Goal: Task Accomplishment & Management: Use online tool/utility

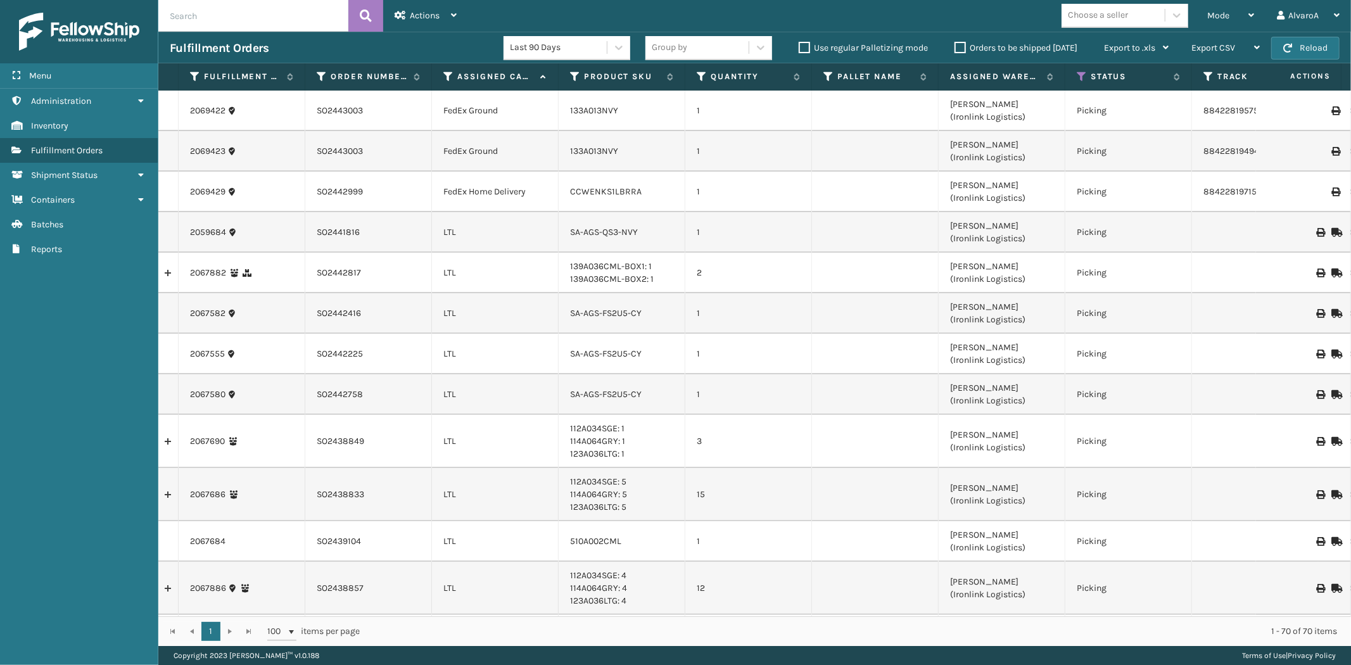
click at [959, 46] on label "Orders to be shipped [DATE]" at bounding box center [1016, 47] width 123 height 11
click at [955, 46] on input "Orders to be shipped [DATE]" at bounding box center [955, 45] width 1 height 8
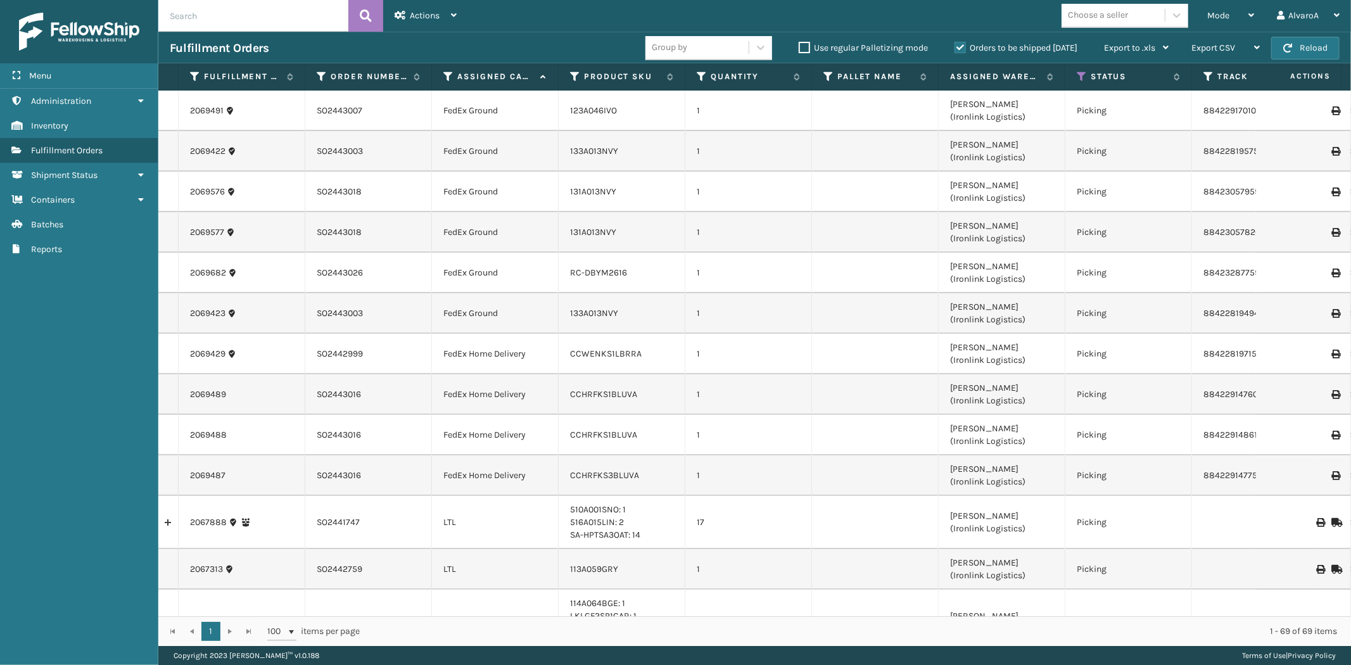
click at [959, 46] on label "Orders to be shipped [DATE]" at bounding box center [1016, 47] width 123 height 11
click at [955, 46] on input "Orders to be shipped [DATE]" at bounding box center [955, 45] width 1 height 8
click at [1213, 20] on span "Mode" at bounding box center [1219, 15] width 22 height 11
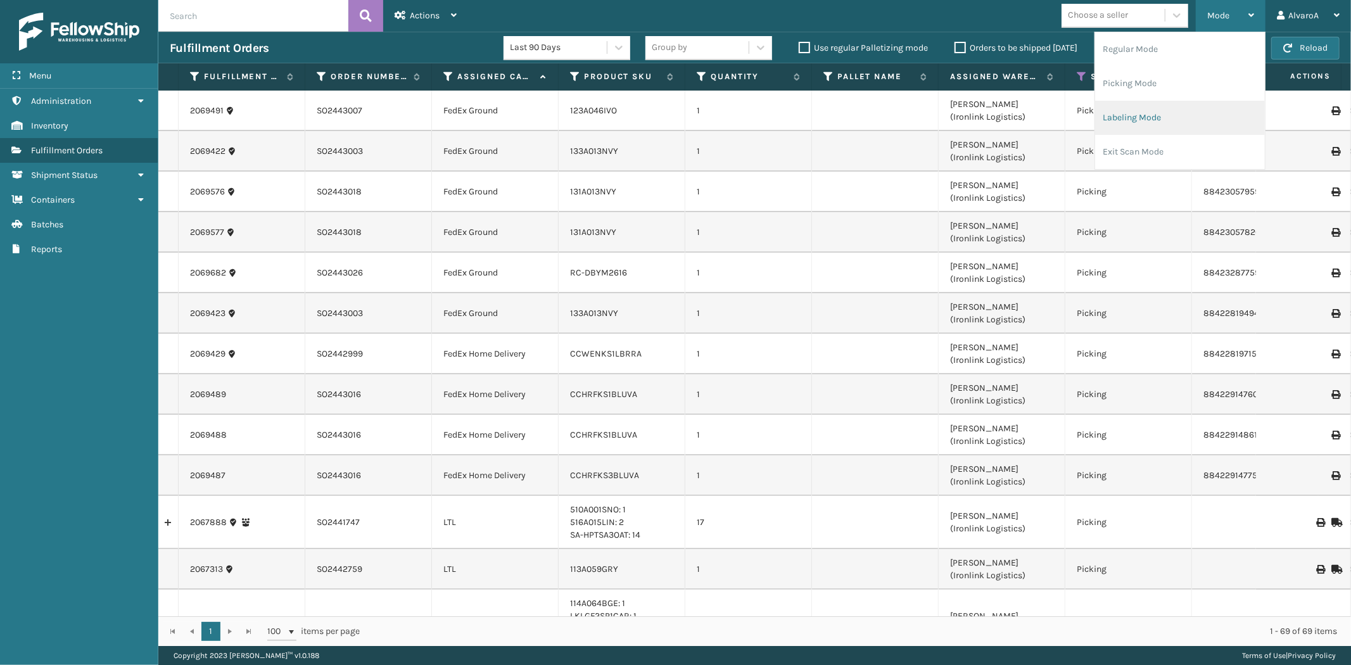
click at [1157, 115] on li "Labeling Mode" at bounding box center [1181, 118] width 170 height 34
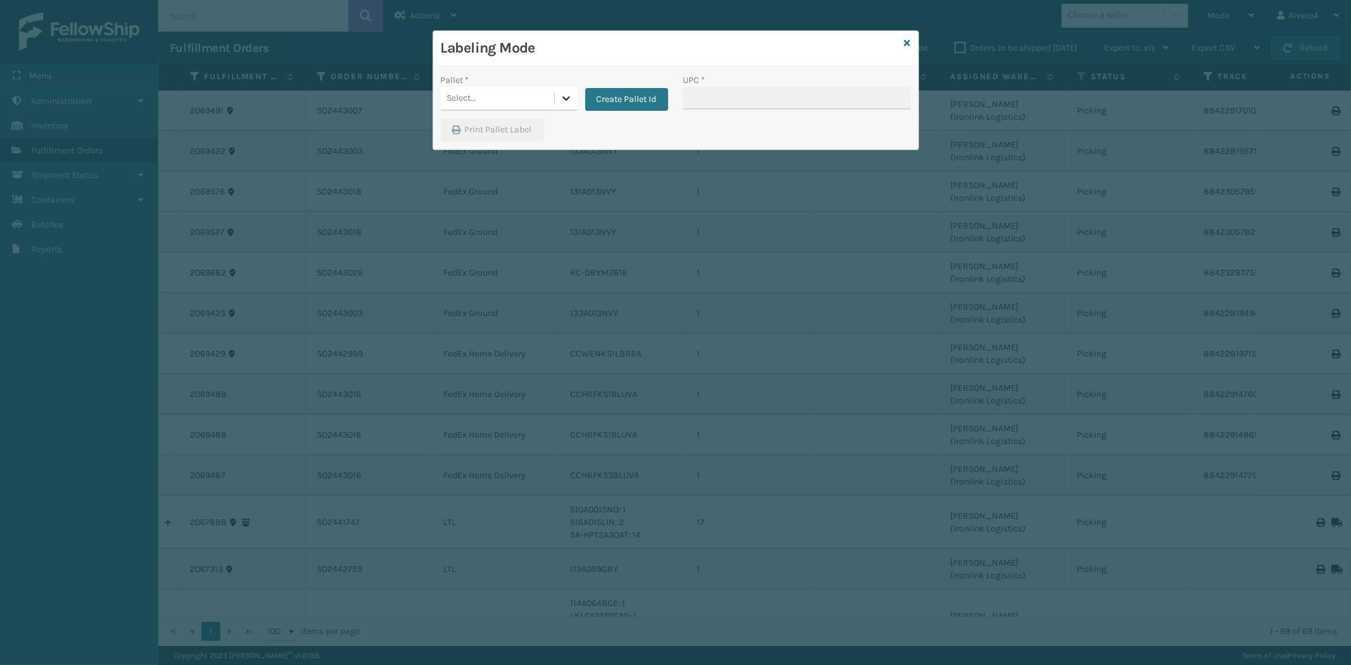
click at [556, 96] on div at bounding box center [566, 98] width 23 height 23
click at [615, 99] on button "Create Pallet Id" at bounding box center [626, 99] width 83 height 23
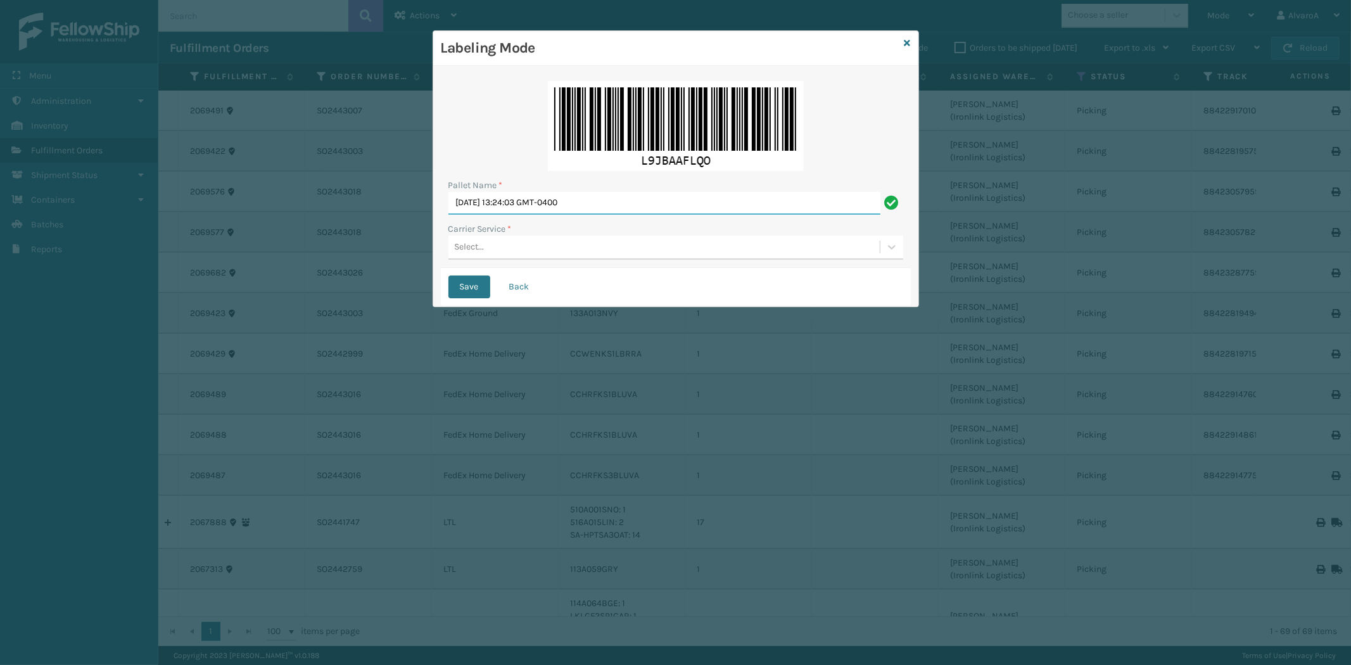
drag, startPoint x: 663, startPoint y: 212, endPoint x: 274, endPoint y: 266, distance: 393.5
click at [276, 266] on div "Labeling Mode Pallet Name * [DATE] 13:24:03 GMT-0400 Carrier Service * Select..…" at bounding box center [675, 332] width 1351 height 665
type input "l"
type input "LPN 507070#1"
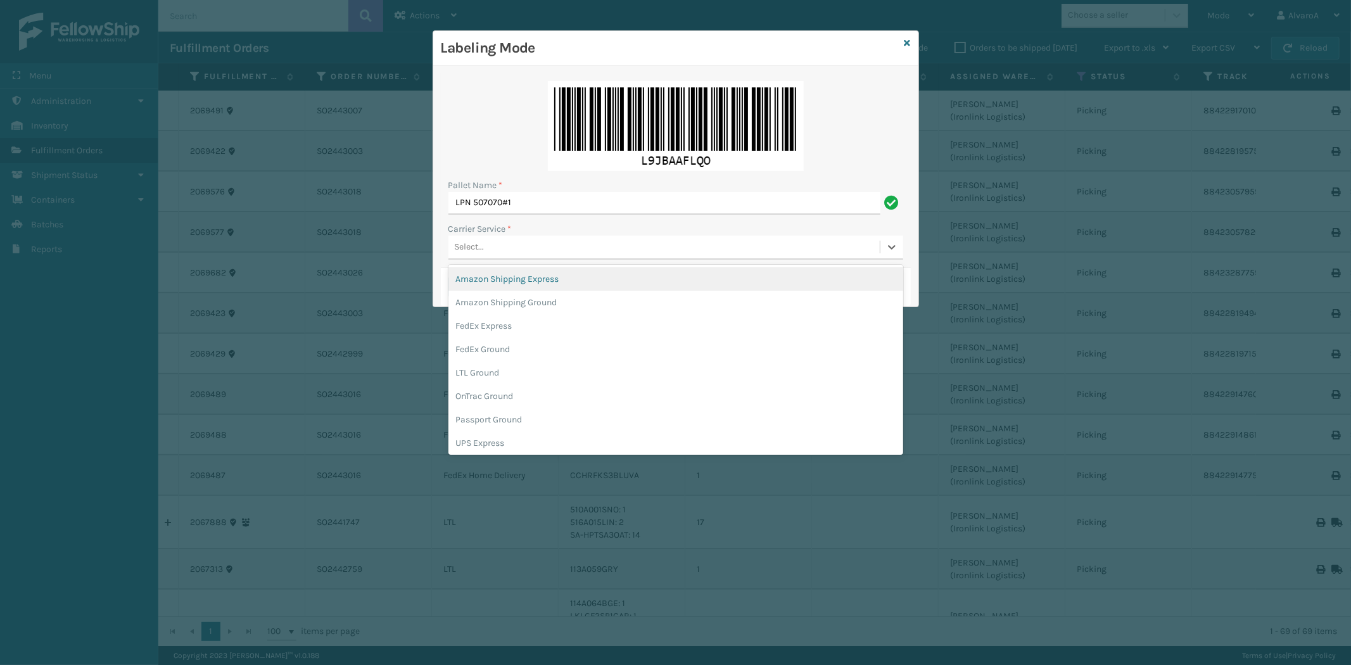
click at [480, 244] on div "Select..." at bounding box center [470, 247] width 30 height 13
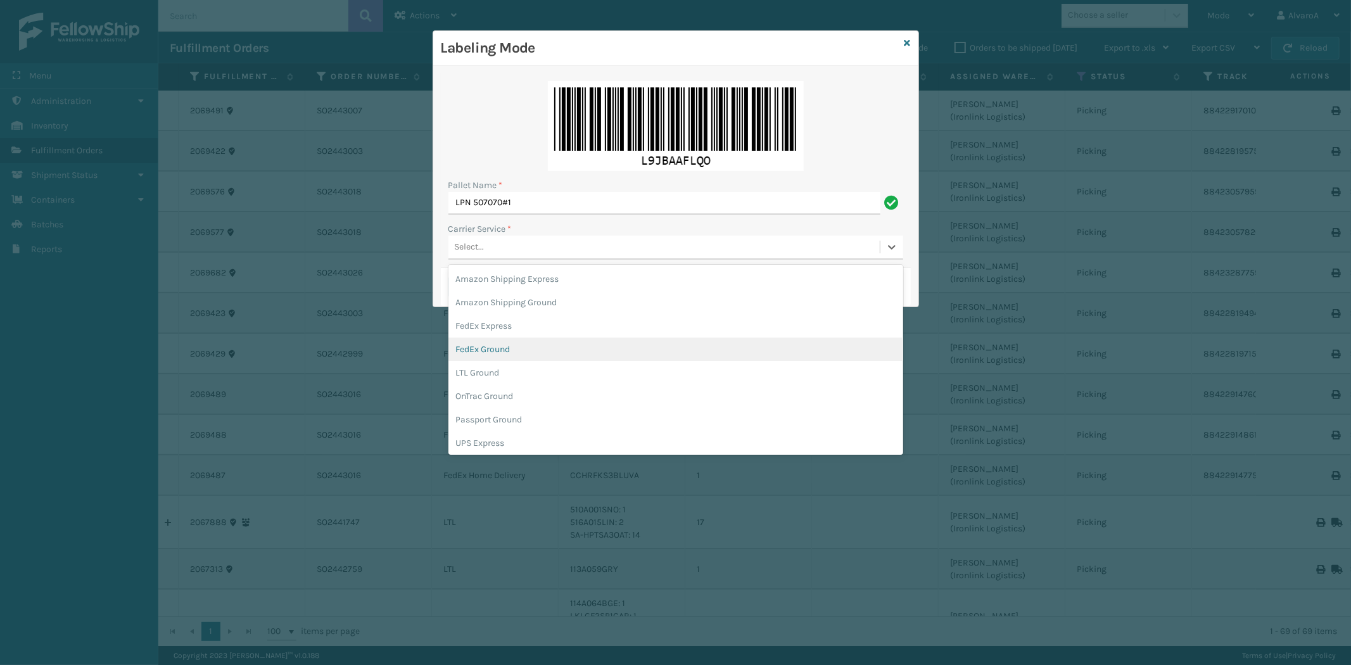
click at [488, 354] on div "FedEx Ground" at bounding box center [676, 349] width 455 height 23
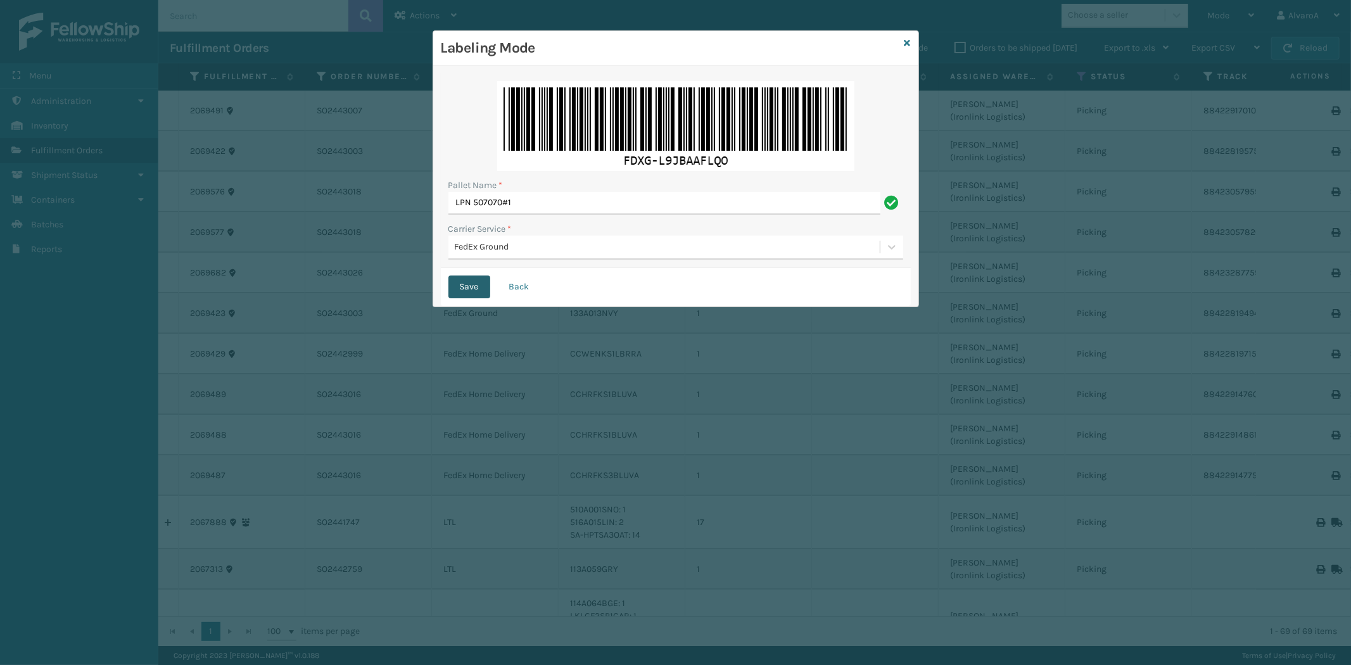
click at [478, 288] on button "Save" at bounding box center [470, 287] width 42 height 23
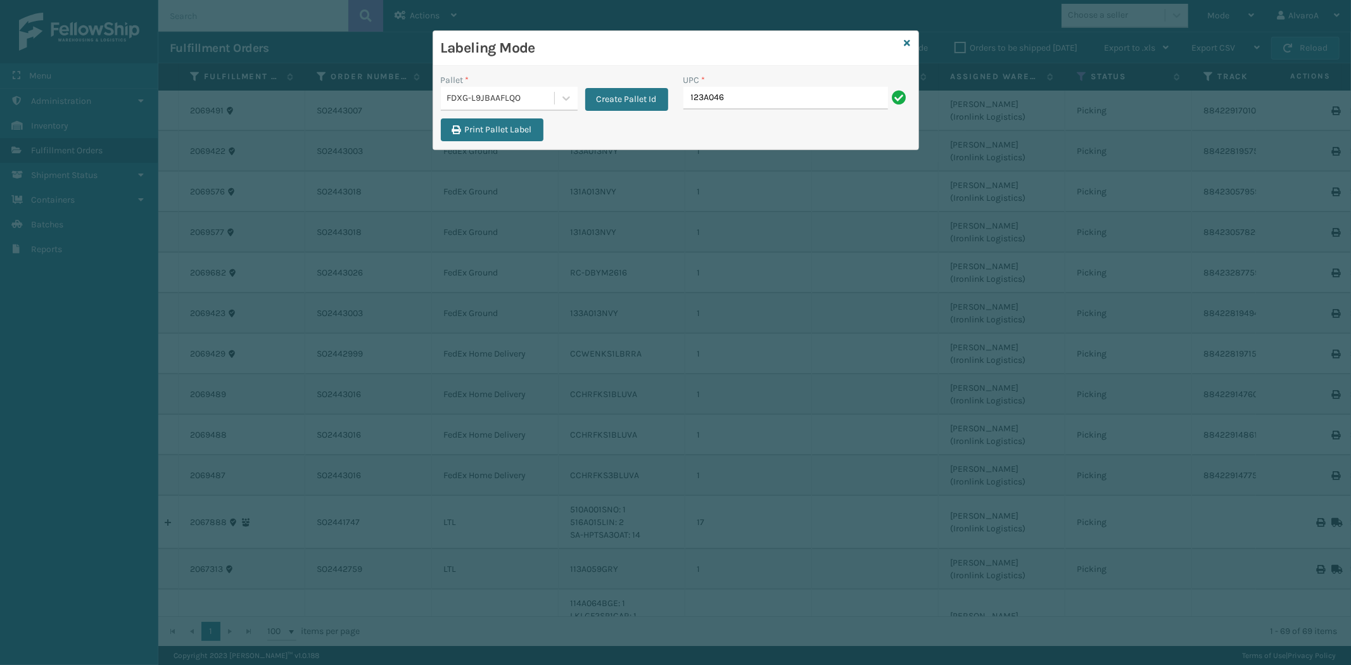
type input "123A046IVO"
type input "131A013NVY"
type input "133A013NVY"
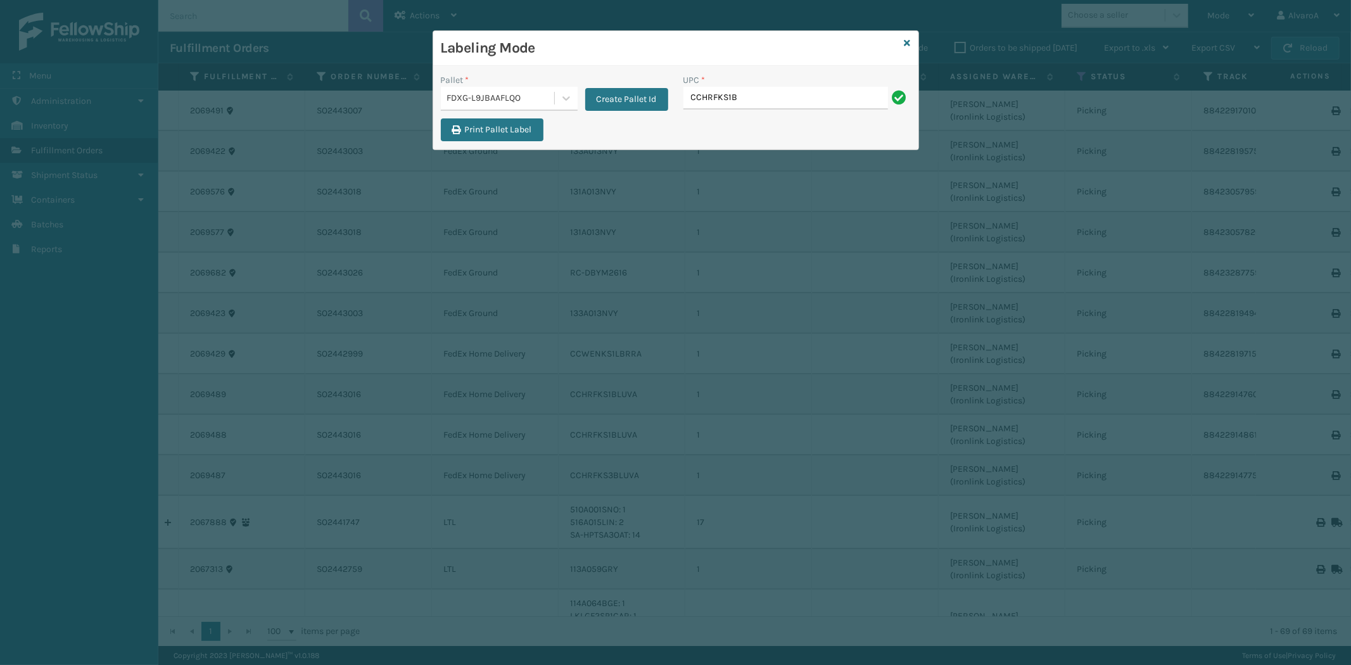
type input "CCHRFKS1BLUVA"
type input "CCHRFKS2BLUVA"
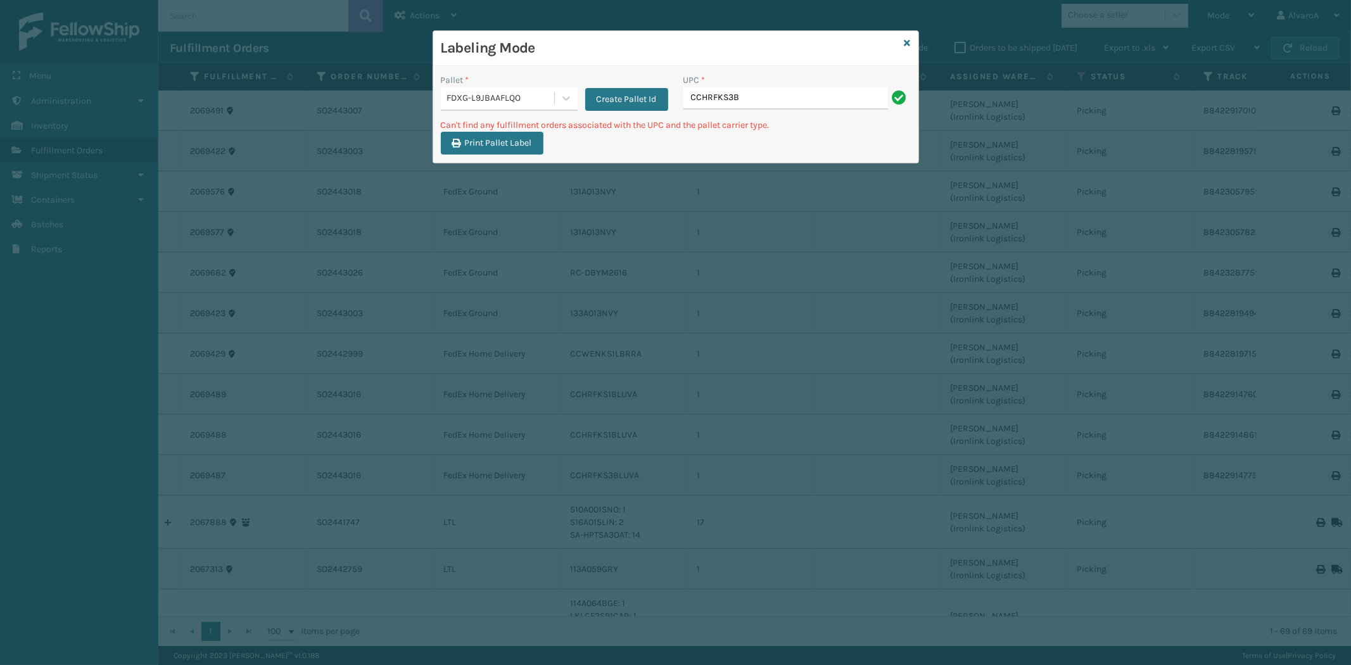
type input "CCHRFKS3BLUVA"
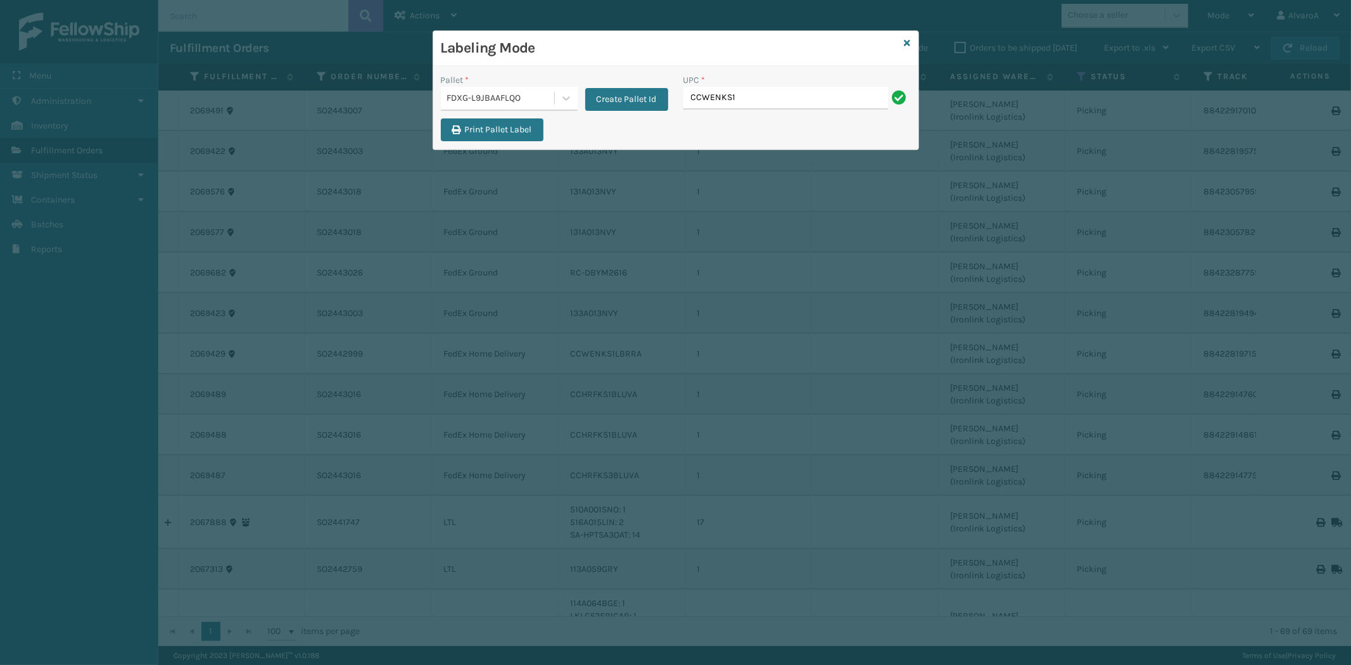
type input "CCWENKS1LBRRA"
click at [905, 49] on link at bounding box center [908, 43] width 6 height 13
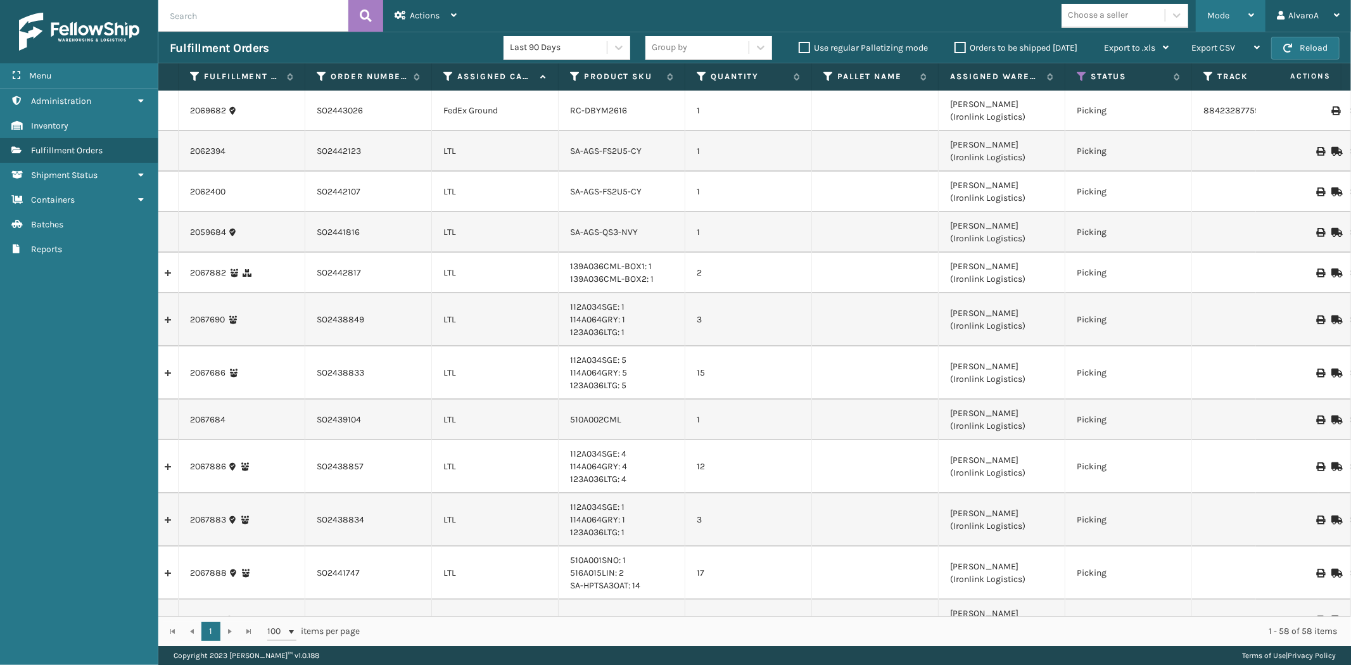
click at [1215, 30] on div "Mode" at bounding box center [1231, 16] width 47 height 32
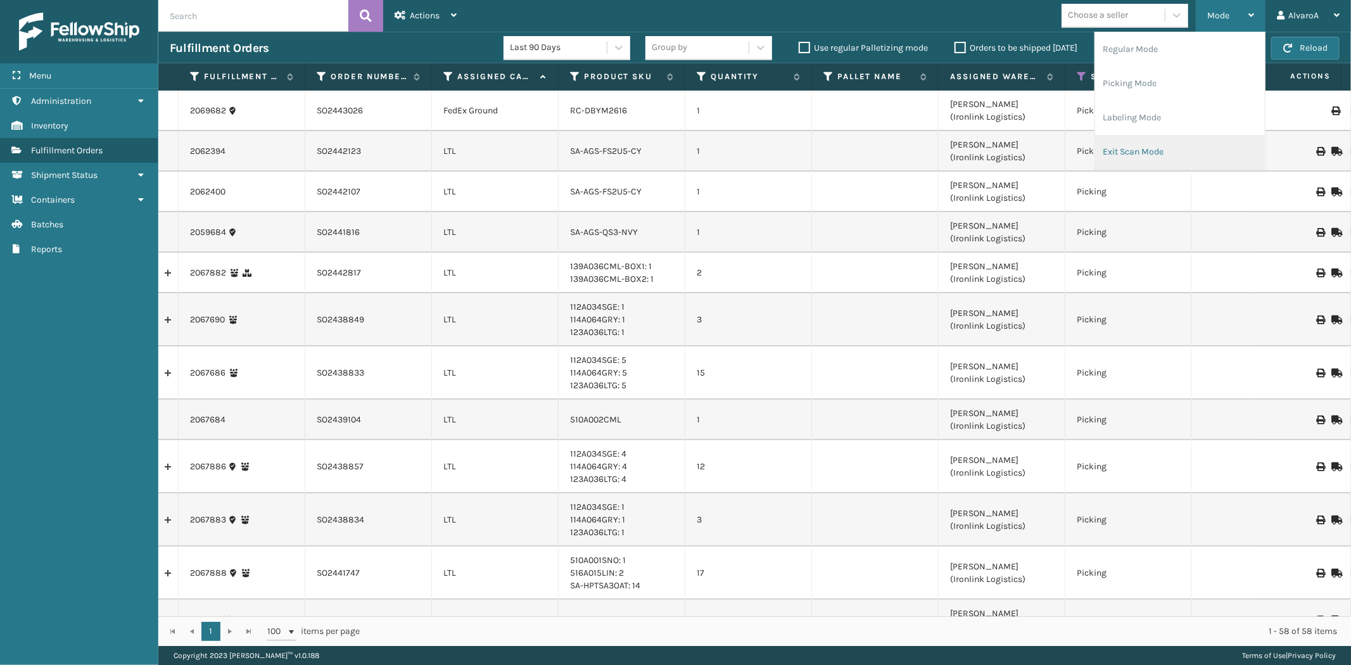
click at [1136, 165] on li "Exit Scan Mode" at bounding box center [1181, 152] width 170 height 34
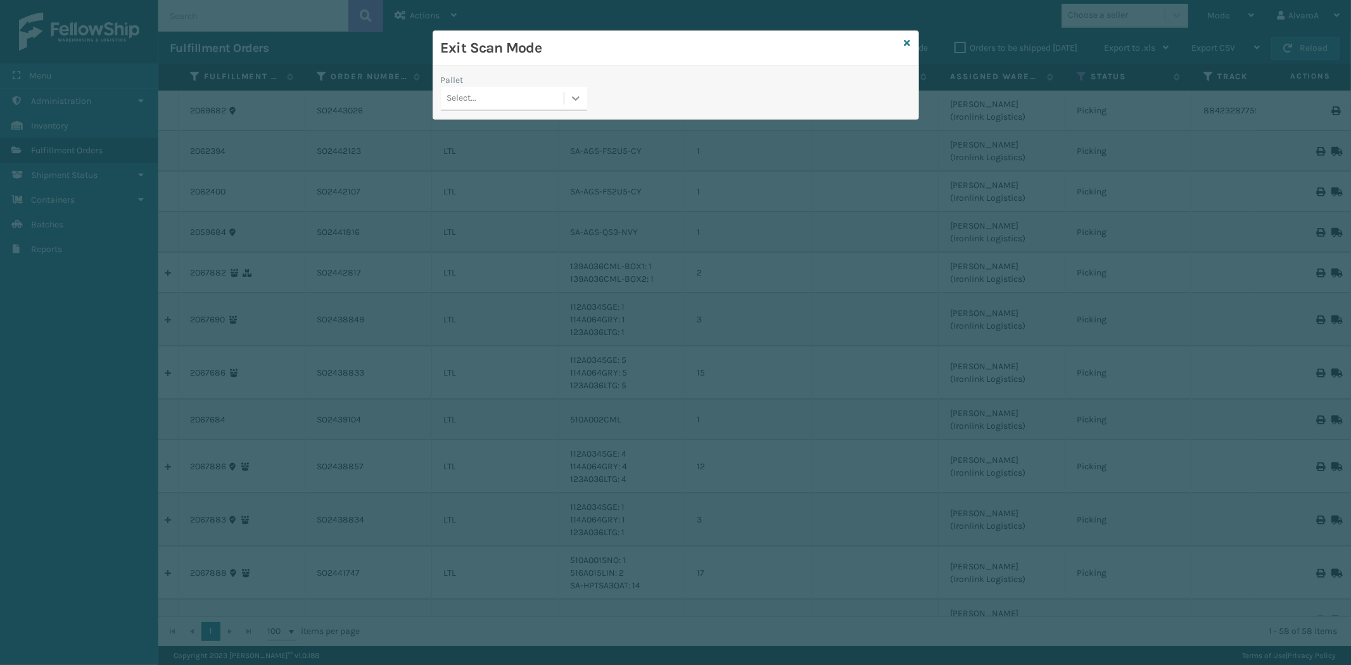
click at [582, 105] on div at bounding box center [576, 98] width 23 height 23
drag, startPoint x: 532, startPoint y: 172, endPoint x: 761, endPoint y: 104, distance: 238.7
click at [537, 172] on div "FDXG-L9JBAAFLQO" at bounding box center [514, 176] width 146 height 23
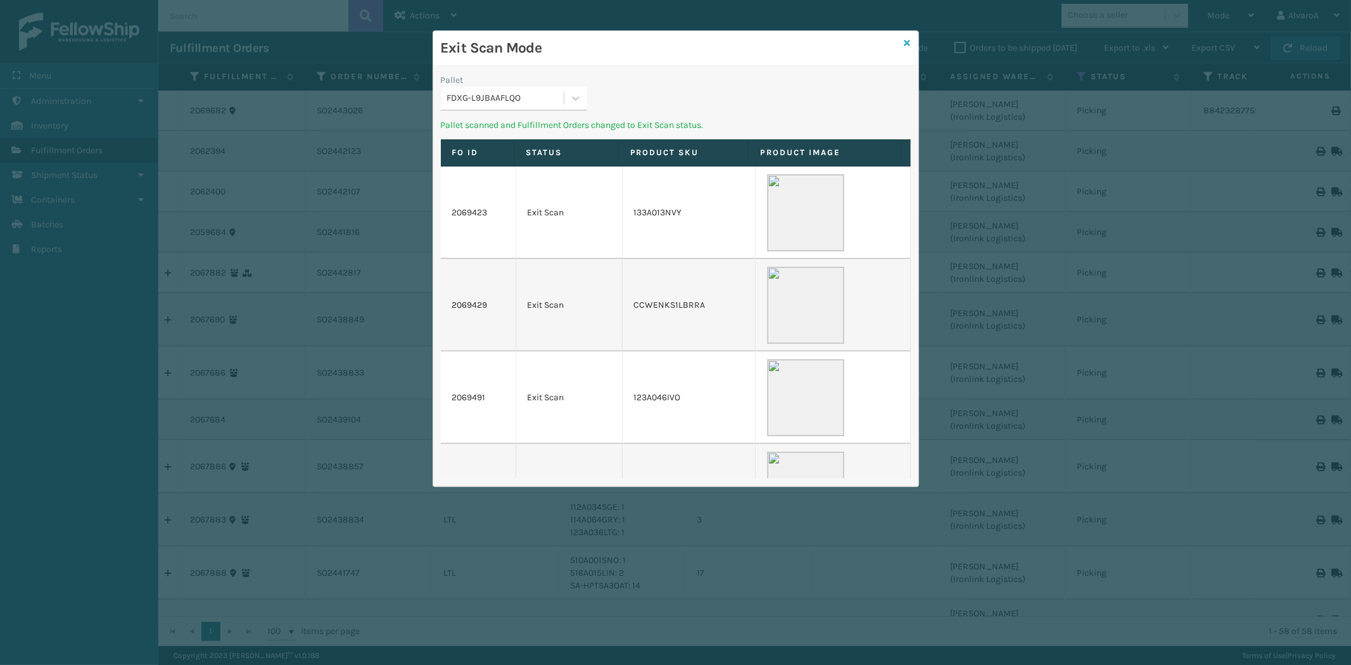
click at [909, 44] on icon at bounding box center [908, 43] width 6 height 9
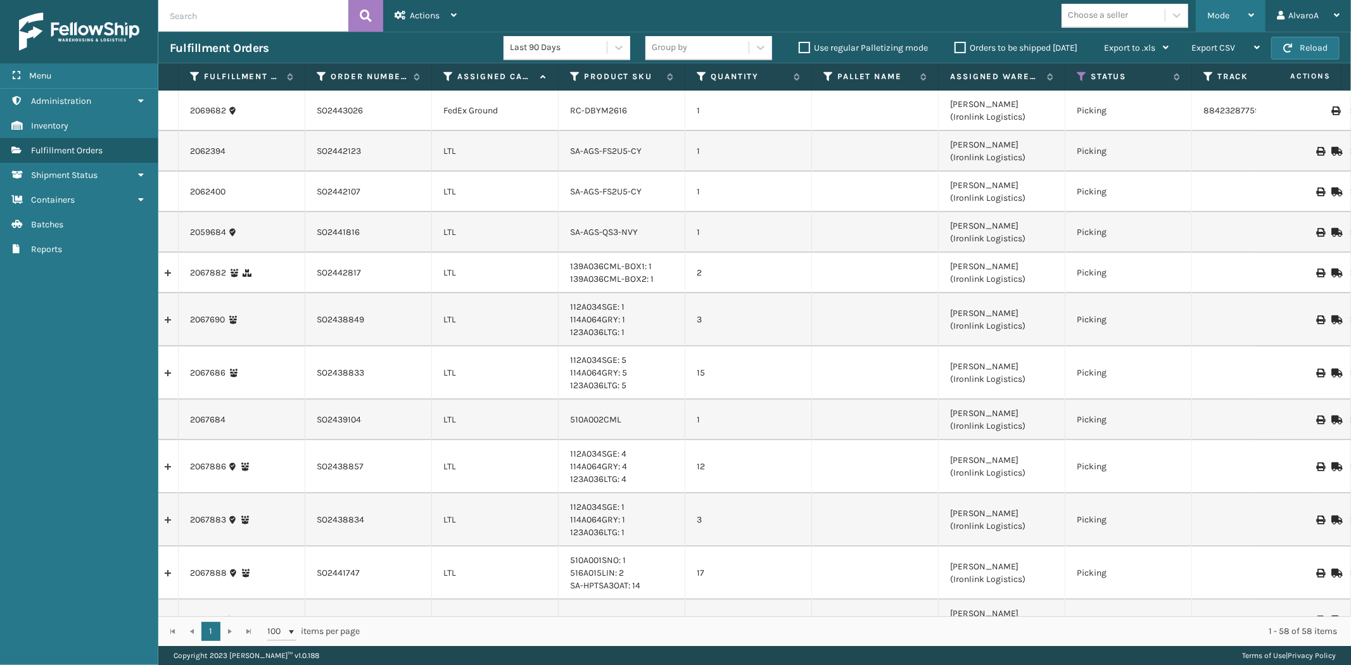
drag, startPoint x: 1213, startPoint y: 8, endPoint x: 1206, endPoint y: 20, distance: 13.0
click at [1213, 9] on div "Mode" at bounding box center [1231, 16] width 47 height 32
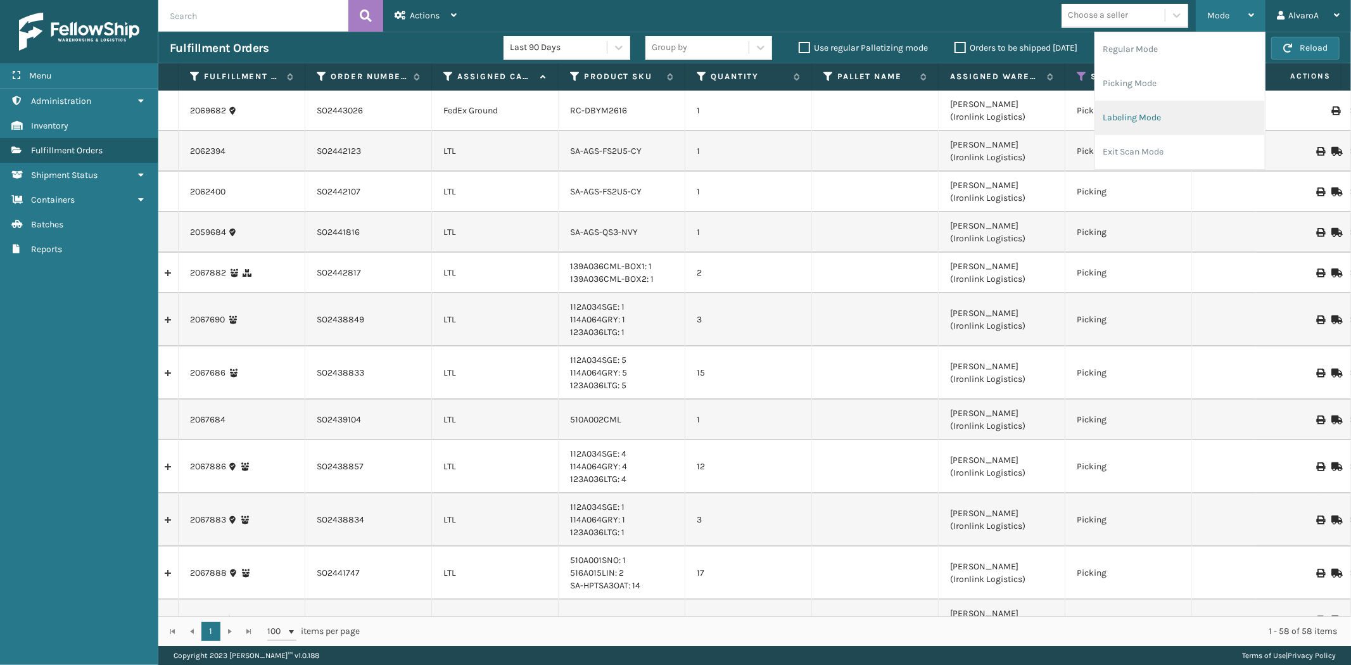
click at [1122, 117] on li "Labeling Mode" at bounding box center [1181, 118] width 170 height 34
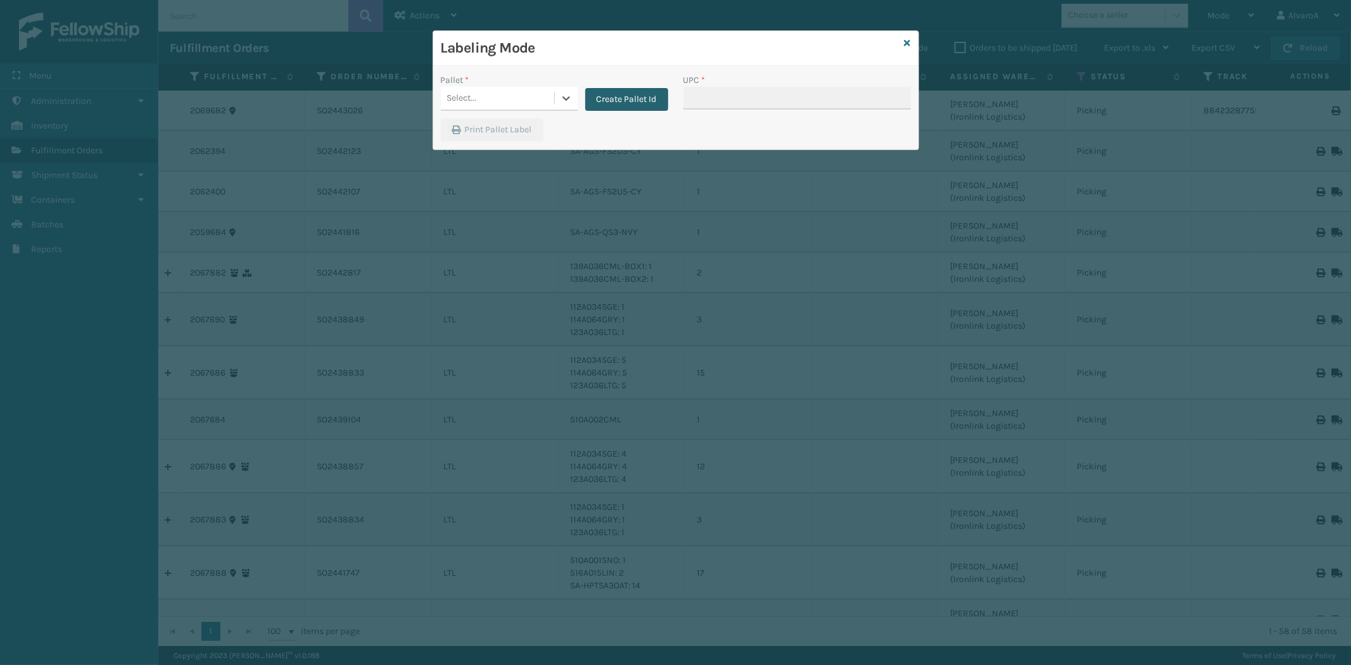
click at [594, 97] on button "Create Pallet Id" at bounding box center [626, 99] width 83 height 23
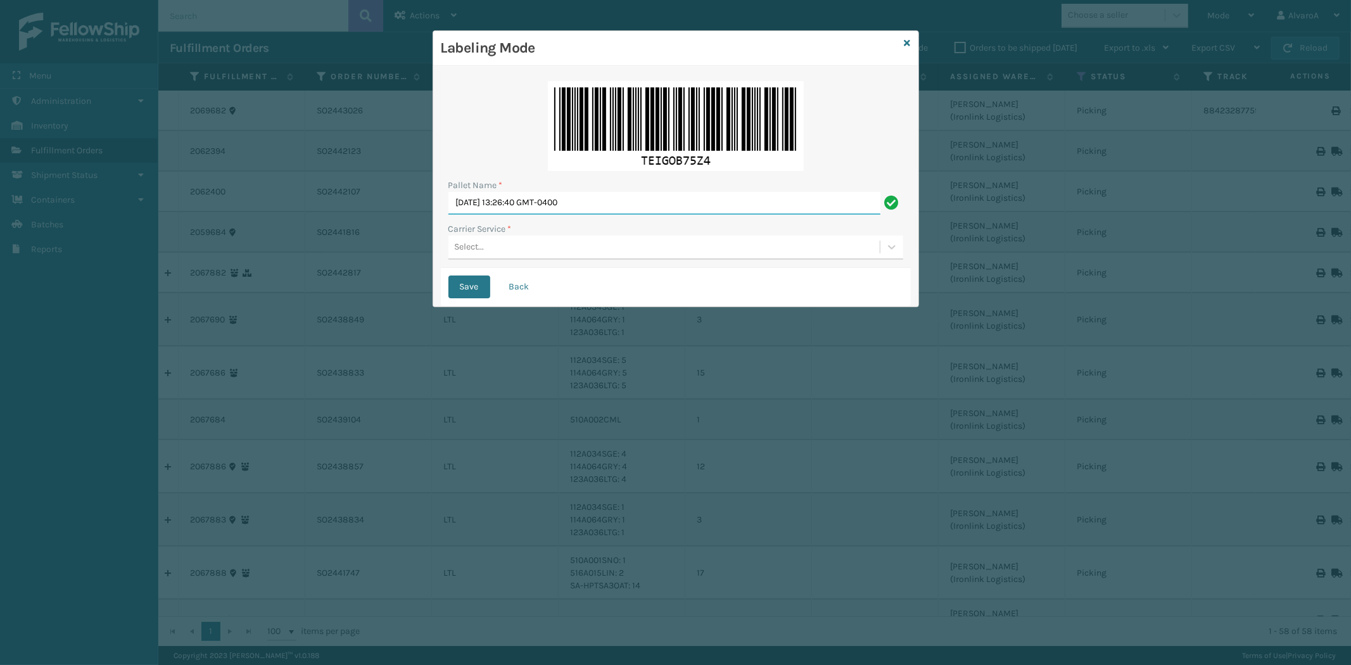
drag, startPoint x: 618, startPoint y: 198, endPoint x: 283, endPoint y: 260, distance: 341.6
click at [293, 259] on div "Labeling Mode Pallet Name * [DATE] 13:26:40 GMT-0400 Carrier Service * Select..…" at bounding box center [675, 332] width 1351 height 665
paste input "507079"
type input "LPN 507079"
click at [504, 252] on div "Select..." at bounding box center [664, 247] width 431 height 21
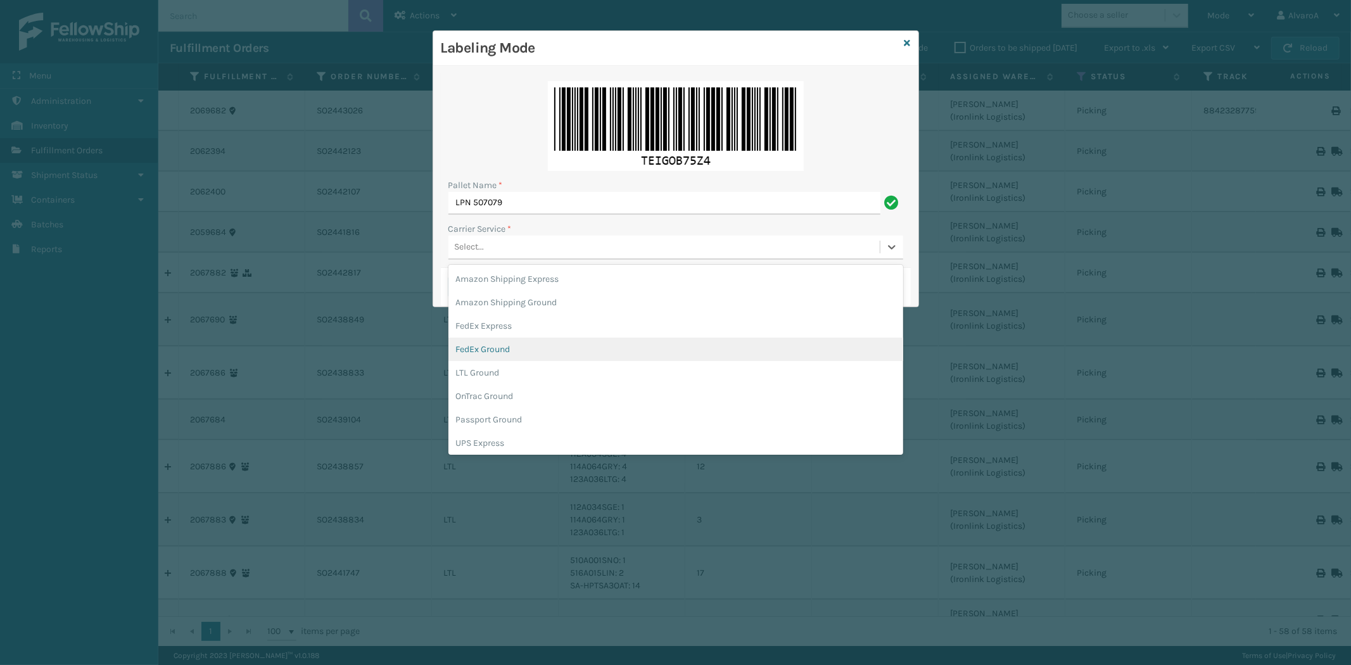
drag, startPoint x: 483, startPoint y: 350, endPoint x: 471, endPoint y: 283, distance: 68.2
click at [483, 346] on div "FedEx Ground" at bounding box center [676, 349] width 455 height 23
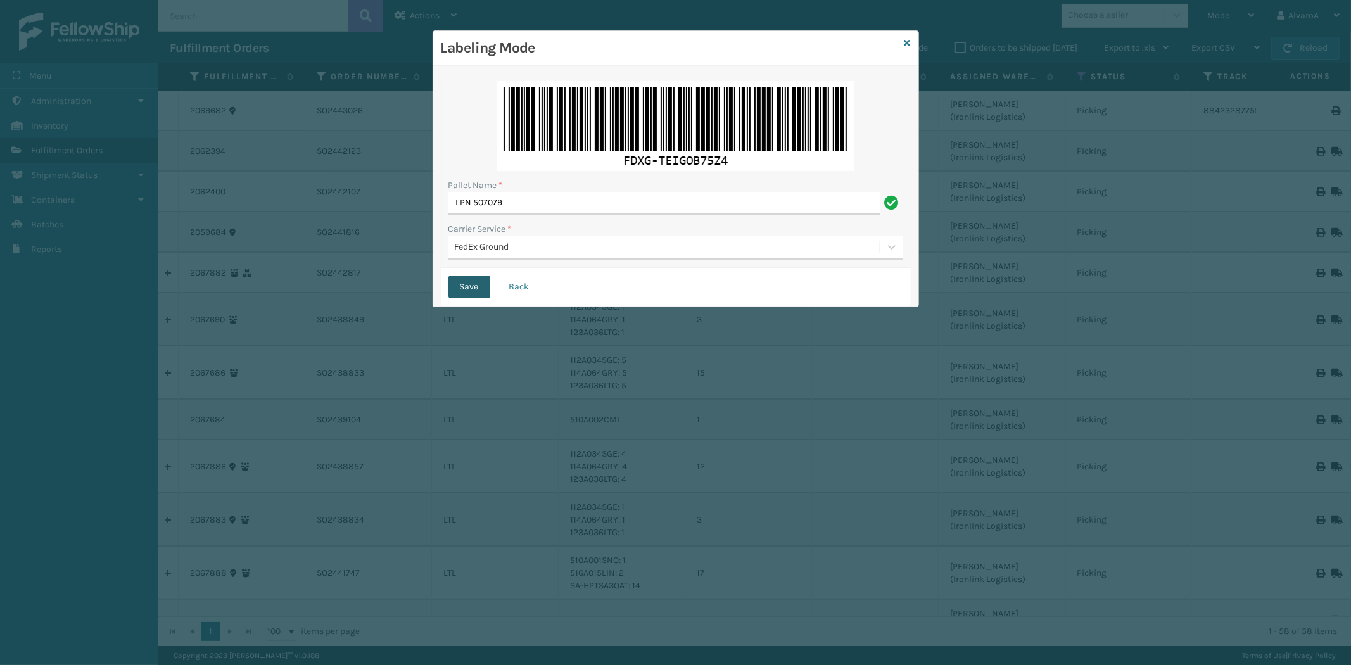
click at [469, 283] on button "Save" at bounding box center [470, 287] width 42 height 23
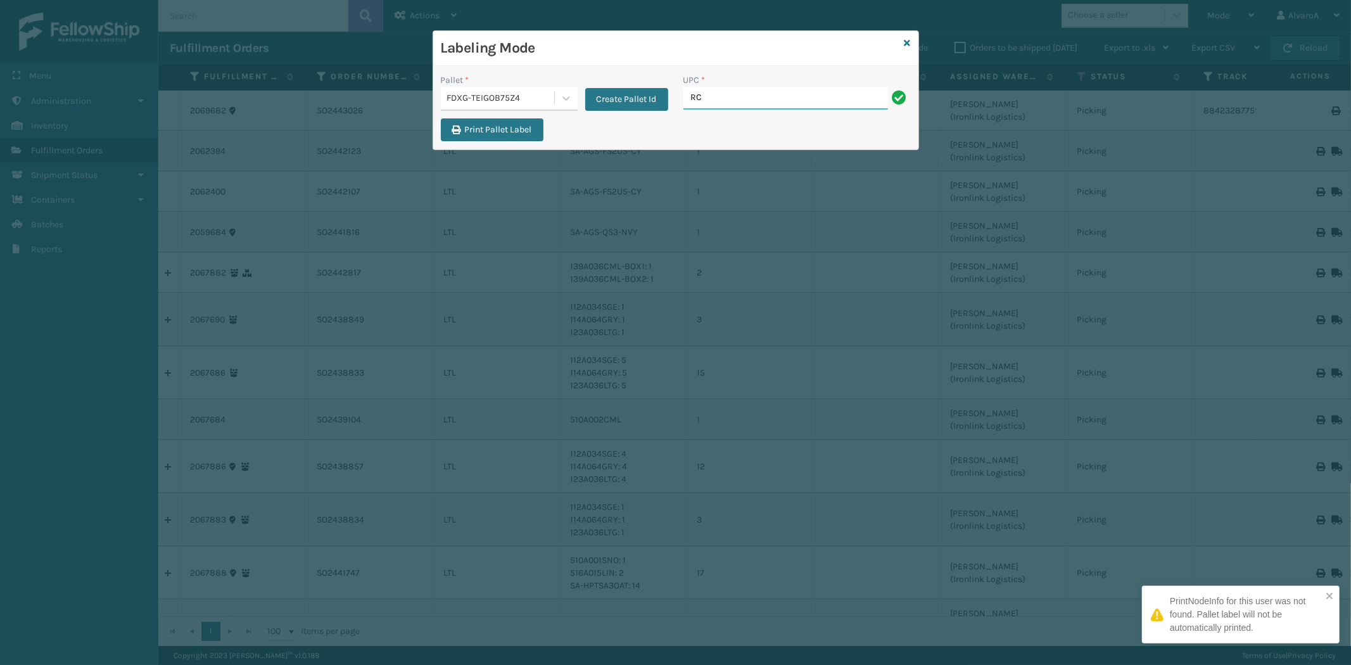
type input "RC-DBYM2616"
click at [905, 42] on icon at bounding box center [908, 43] width 6 height 9
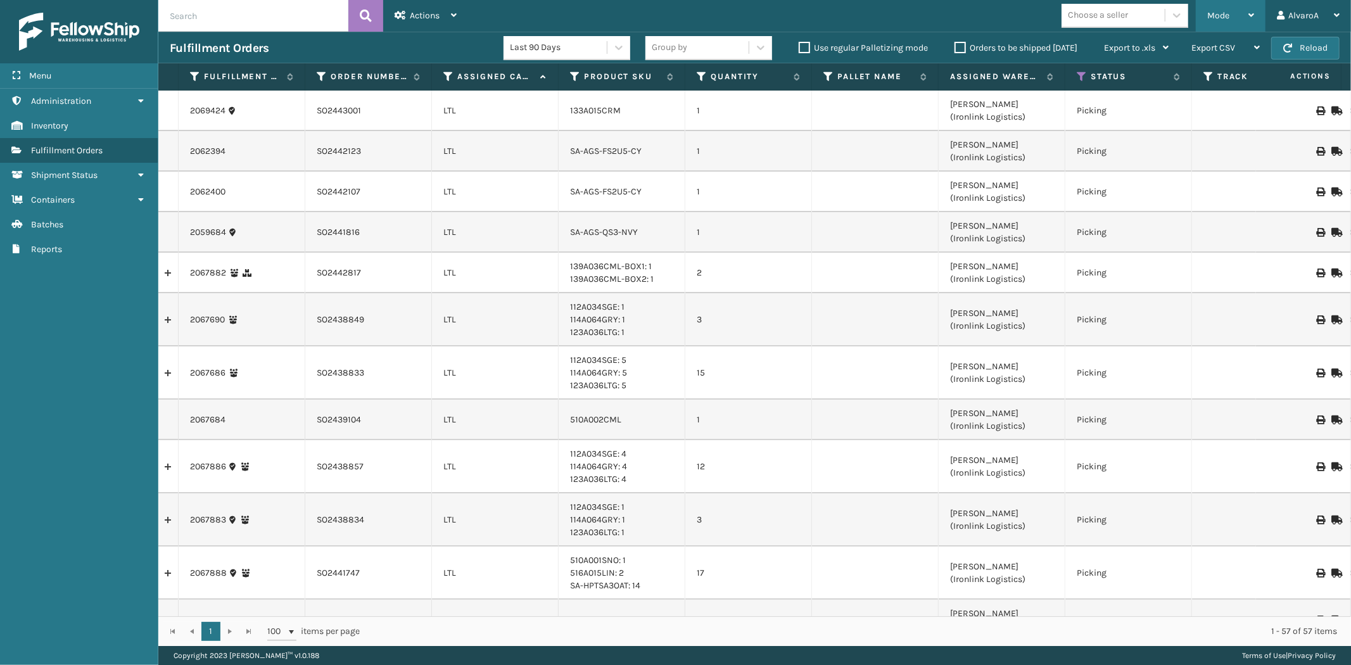
click at [1230, 9] on div "Mode" at bounding box center [1231, 16] width 47 height 32
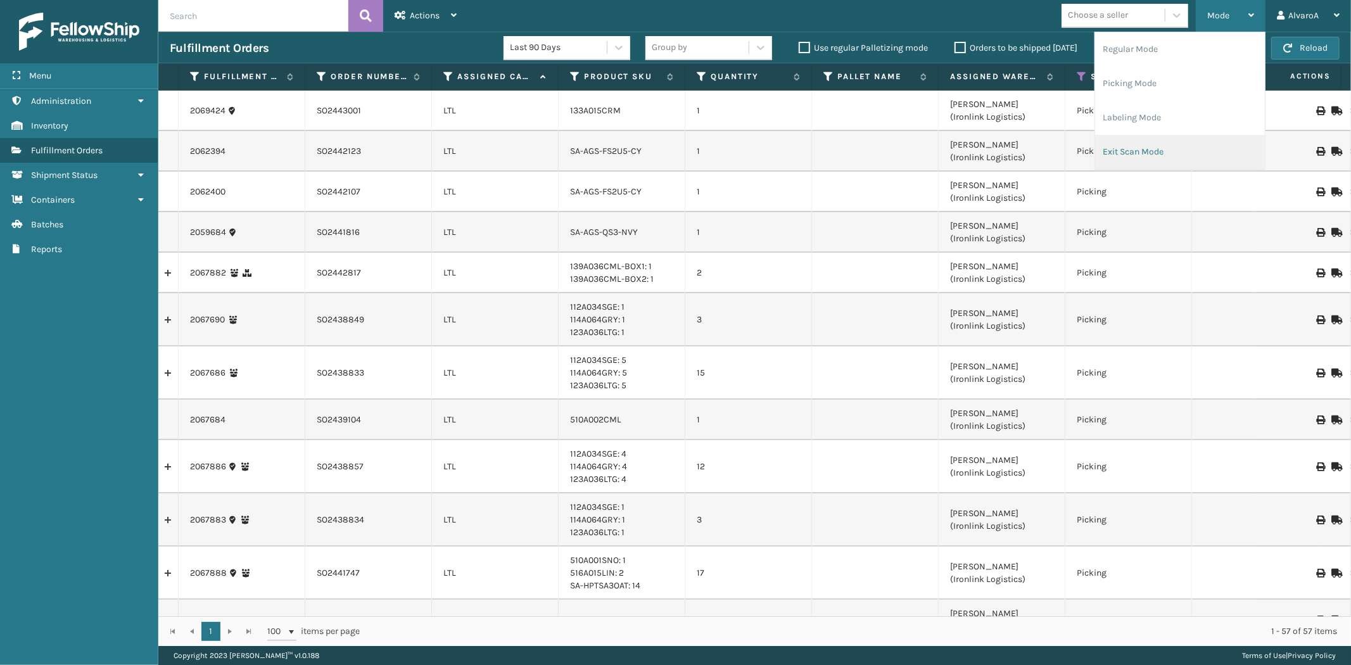
click at [1133, 148] on li "Exit Scan Mode" at bounding box center [1181, 152] width 170 height 34
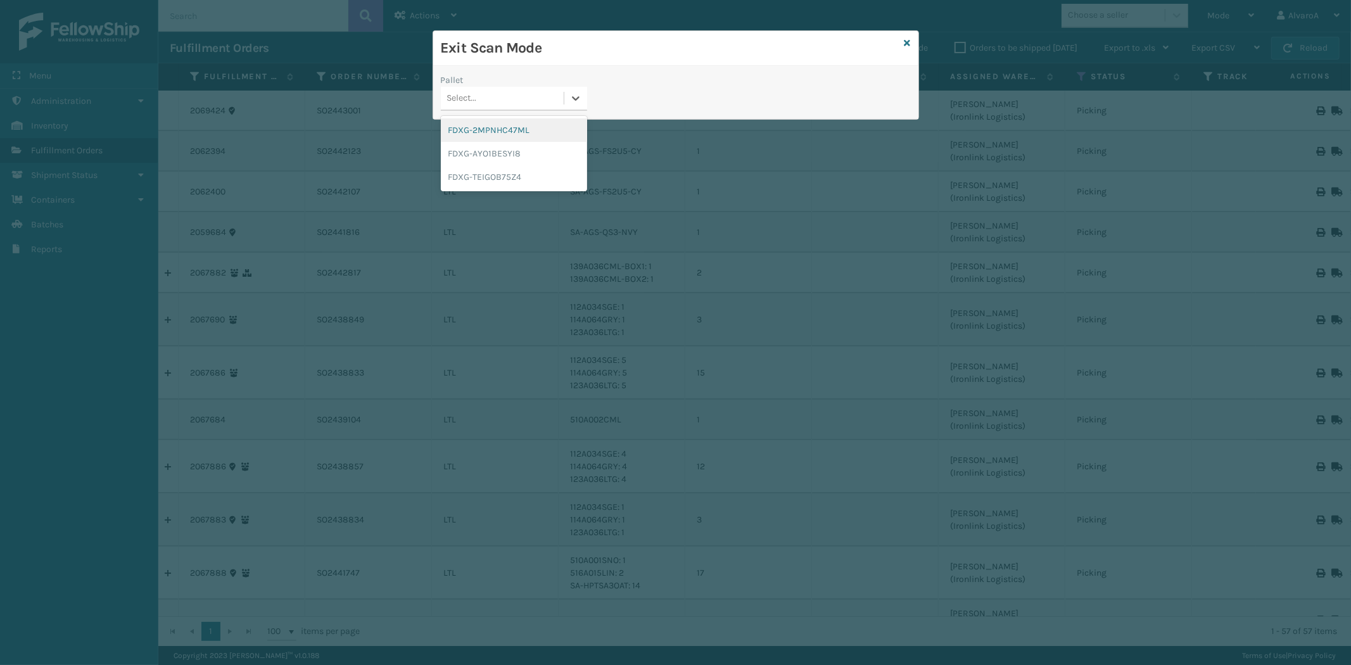
drag, startPoint x: 567, startPoint y: 101, endPoint x: 554, endPoint y: 110, distance: 16.0
click at [569, 101] on div at bounding box center [576, 98] width 23 height 23
click at [472, 181] on div "FDXG-TEIGOB75Z4" at bounding box center [514, 176] width 146 height 23
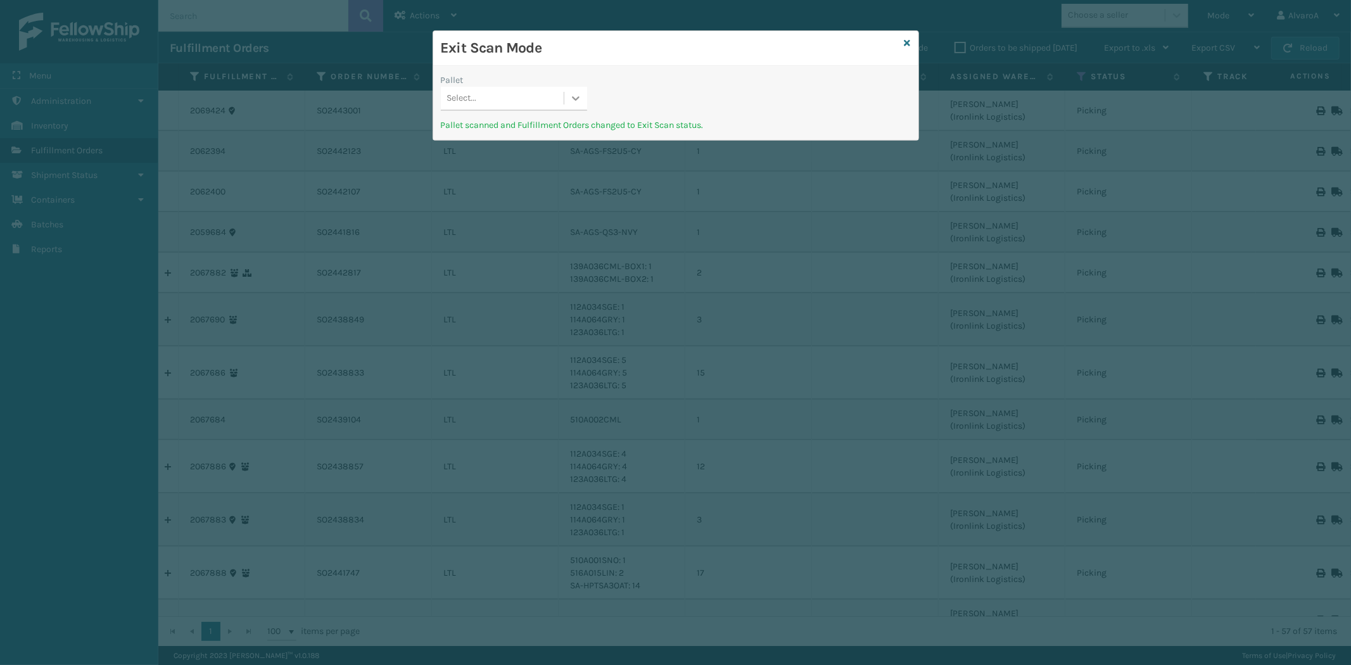
click at [573, 97] on icon at bounding box center [576, 98] width 13 height 13
click at [905, 41] on icon at bounding box center [908, 43] width 6 height 9
